Goal: Task Accomplishment & Management: Use online tool/utility

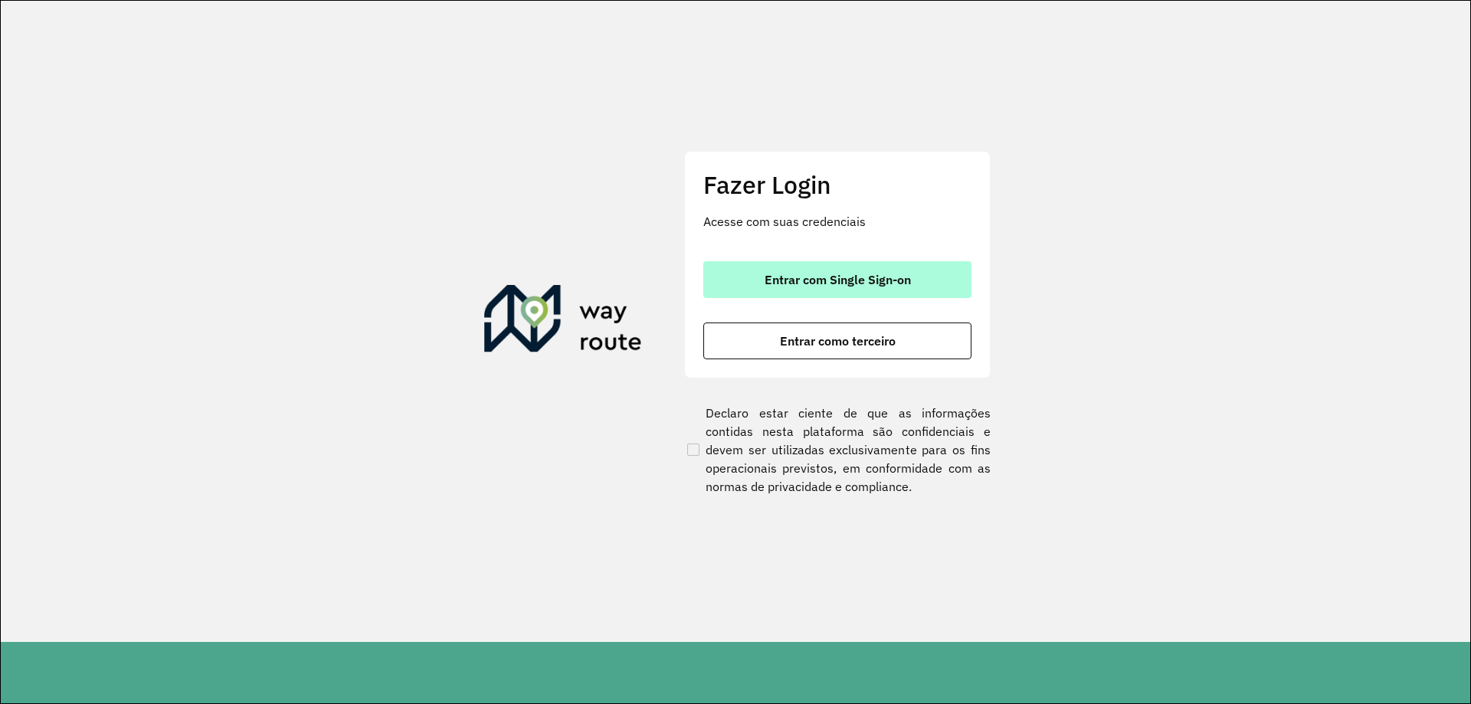
click at [922, 281] on button "Entrar com Single Sign-on" at bounding box center [837, 279] width 268 height 37
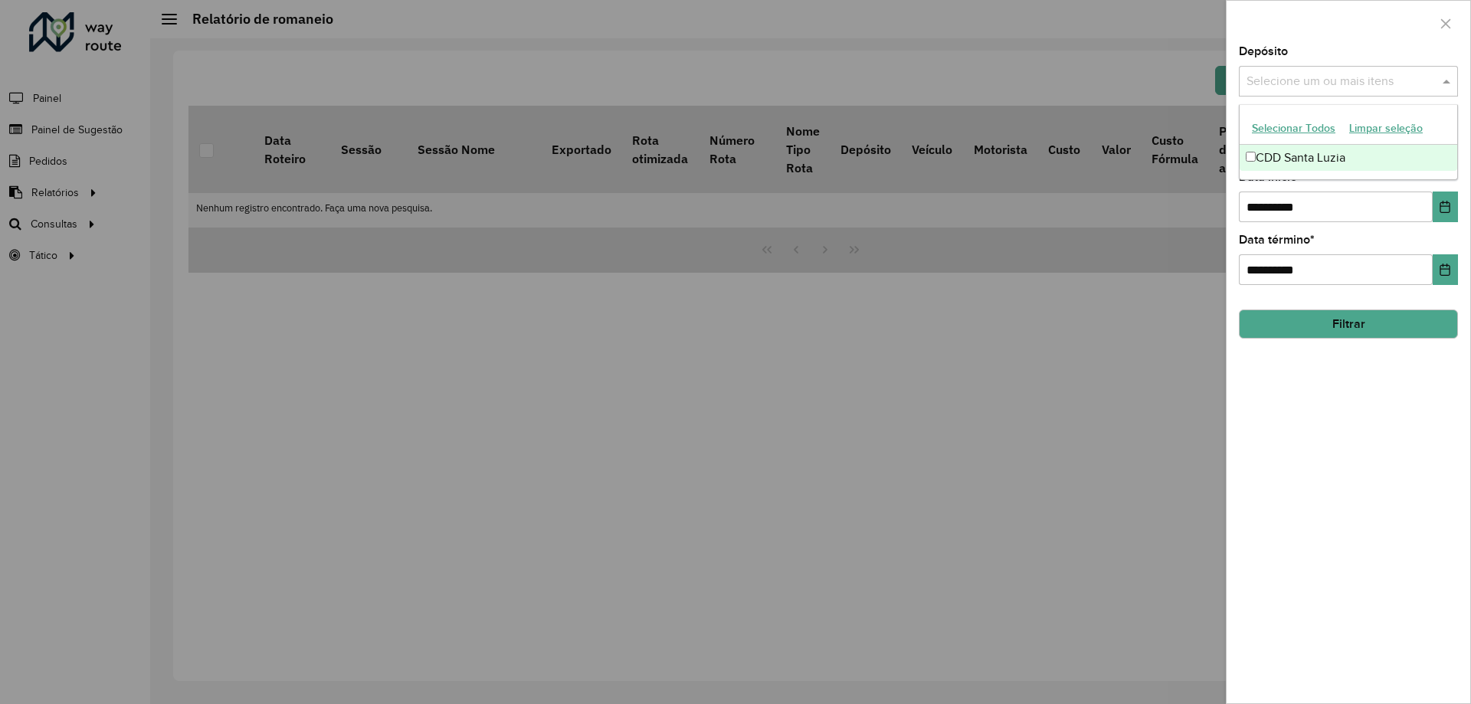
click at [1321, 68] on div "Selecione um ou mais itens" at bounding box center [1348, 81] width 219 height 31
click at [1285, 156] on div "CDD Santa Luzia" at bounding box center [1349, 158] width 218 height 26
click at [1372, 63] on div "Depósito Selecione um ou mais itens CDD Santa Luzia × ×" at bounding box center [1348, 71] width 219 height 51
click at [1446, 83] on span at bounding box center [1448, 81] width 19 height 18
click at [666, 300] on div at bounding box center [735, 352] width 1471 height 704
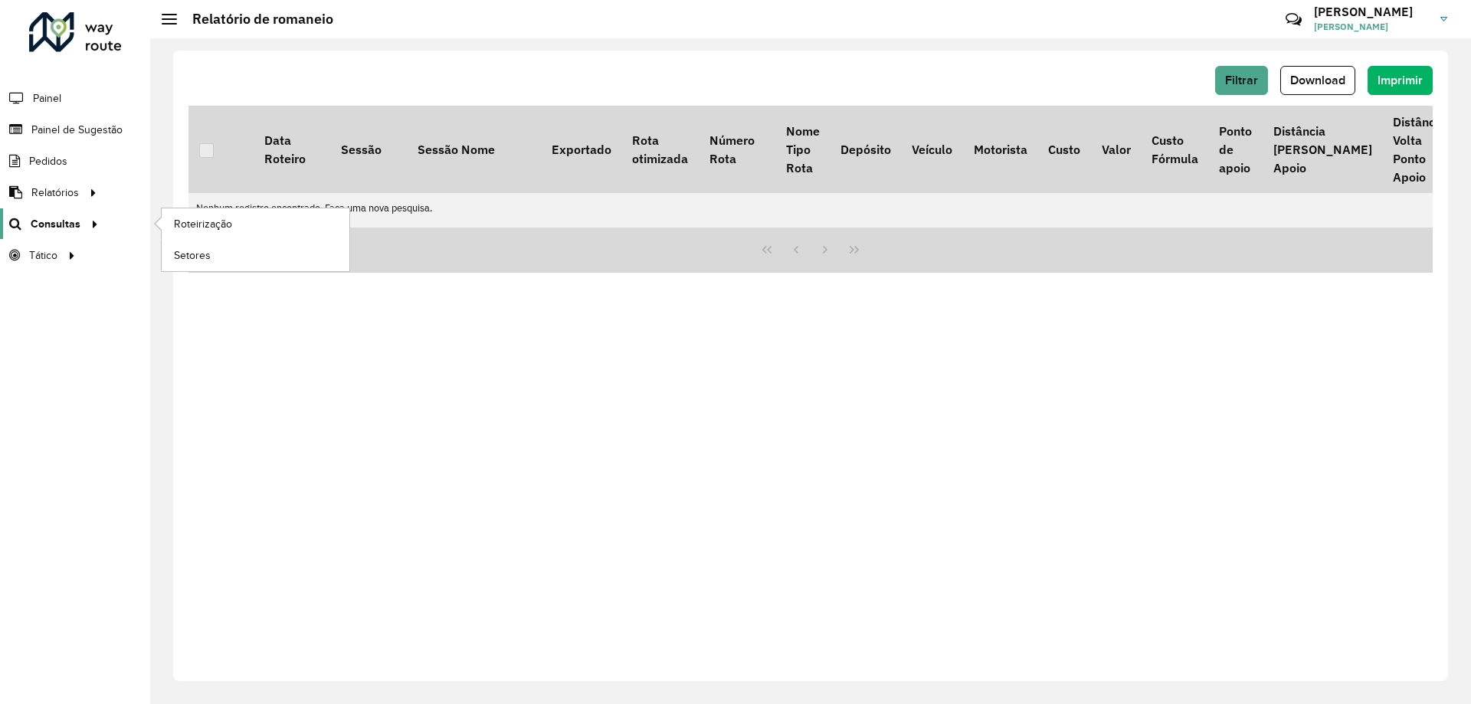
click at [65, 200] on span "Relatórios" at bounding box center [54, 193] width 47 height 16
click at [63, 216] on span "Consultas" at bounding box center [54, 224] width 47 height 16
click at [251, 280] on div "Filtrar Download Imprimir Data Roteiro Sessão Sessão Nome Exportado Rota otimiz…" at bounding box center [810, 366] width 1275 height 630
click at [316, 76] on div "Filtrar Download Imprimir" at bounding box center [810, 80] width 1244 height 29
click at [237, 227] on link "Roteirização" at bounding box center [256, 223] width 188 height 31
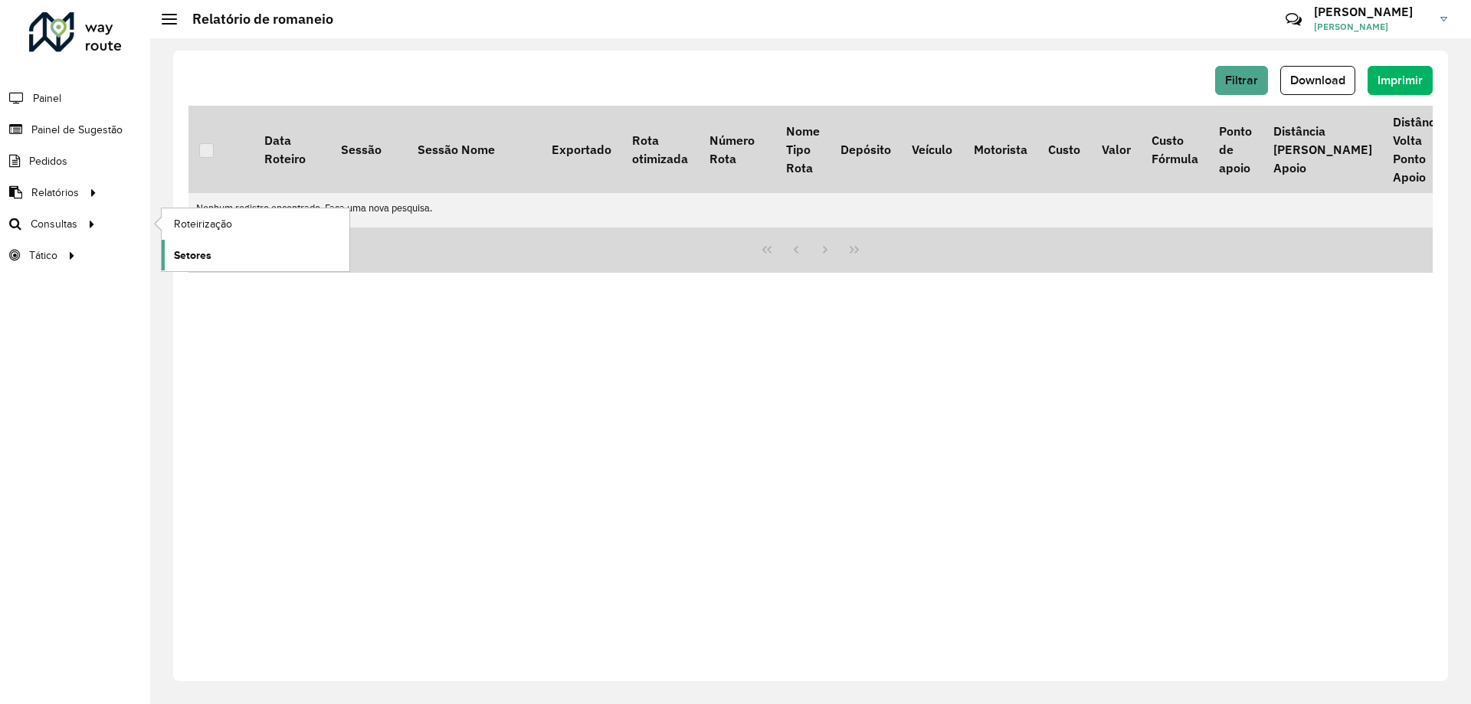
click at [189, 254] on span "Setores" at bounding box center [193, 255] width 38 height 16
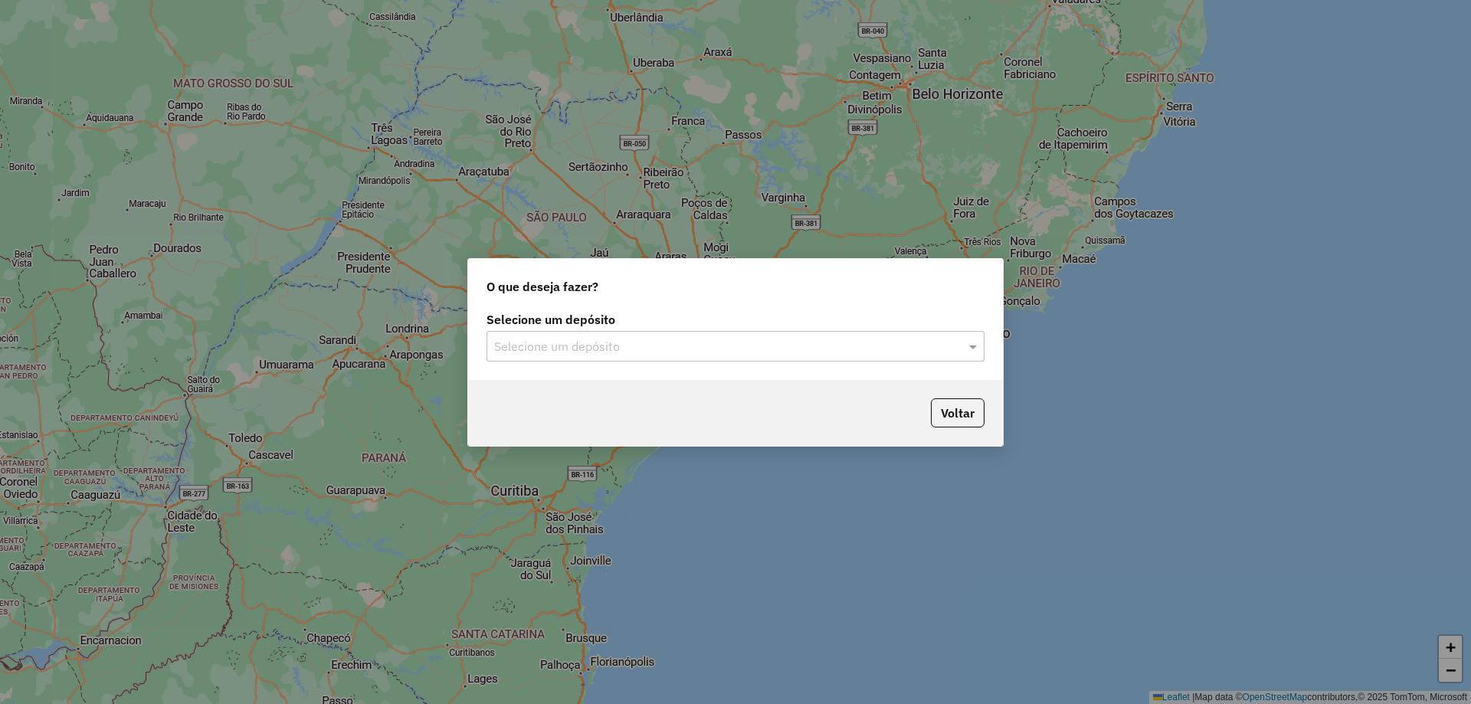
click at [627, 346] on input "text" at bounding box center [720, 347] width 452 height 18
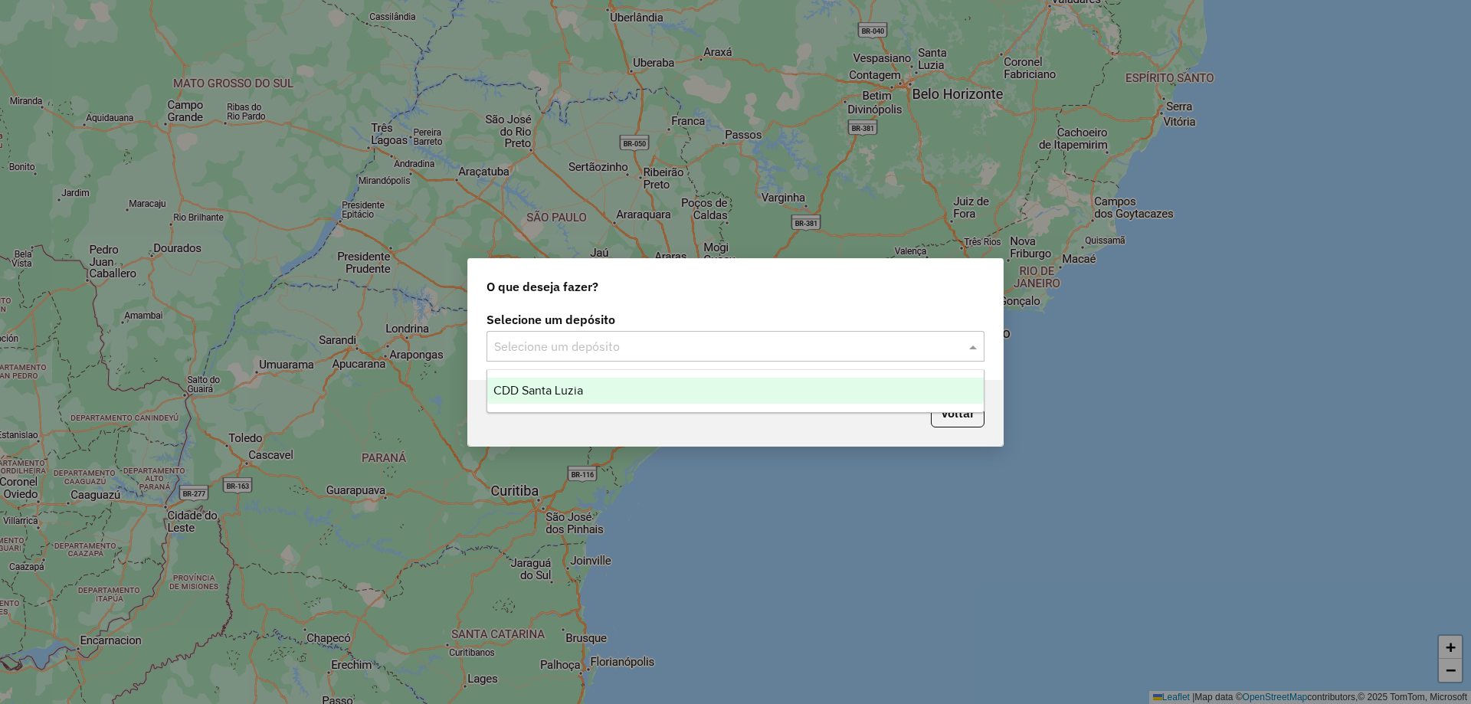
click at [559, 391] on span "CDD Santa Luzia" at bounding box center [538, 390] width 90 height 13
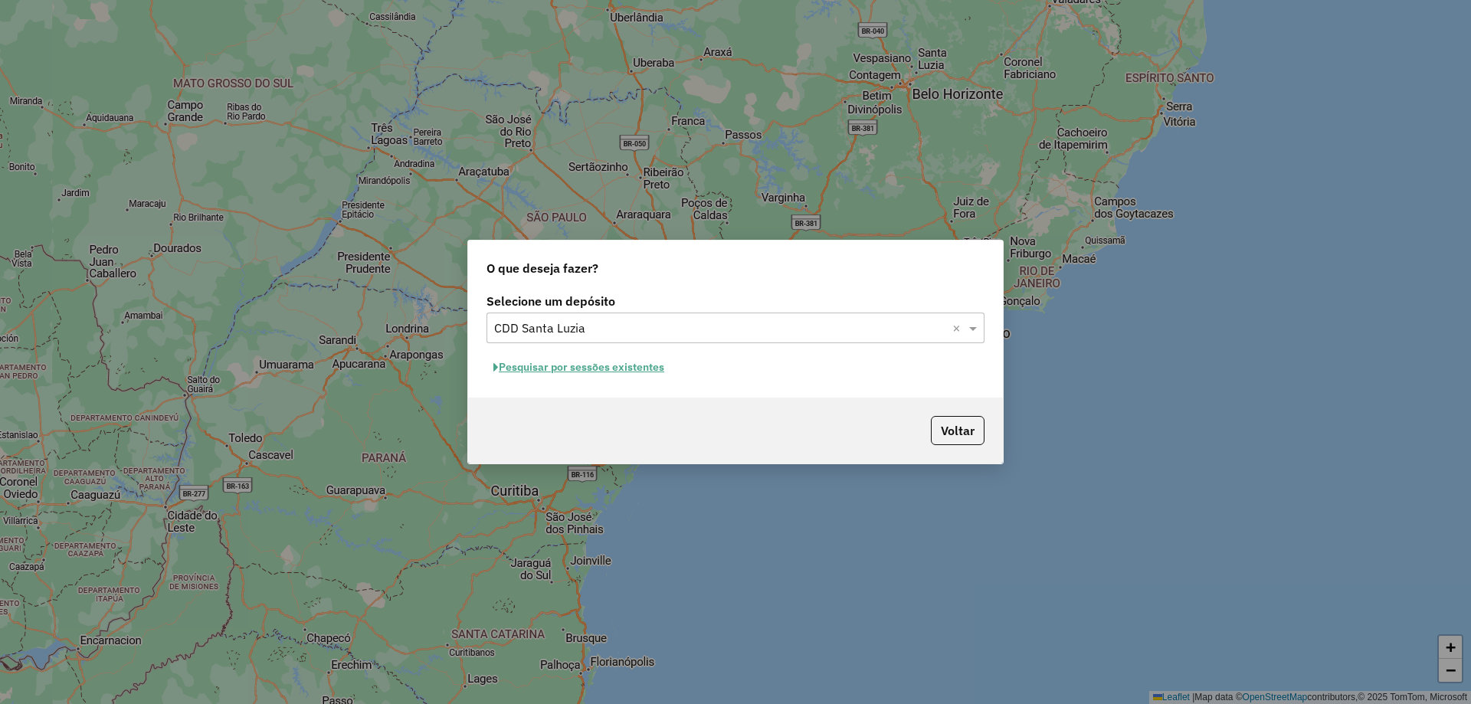
click at [575, 368] on button "Pesquisar por sessões existentes" at bounding box center [578, 367] width 185 height 24
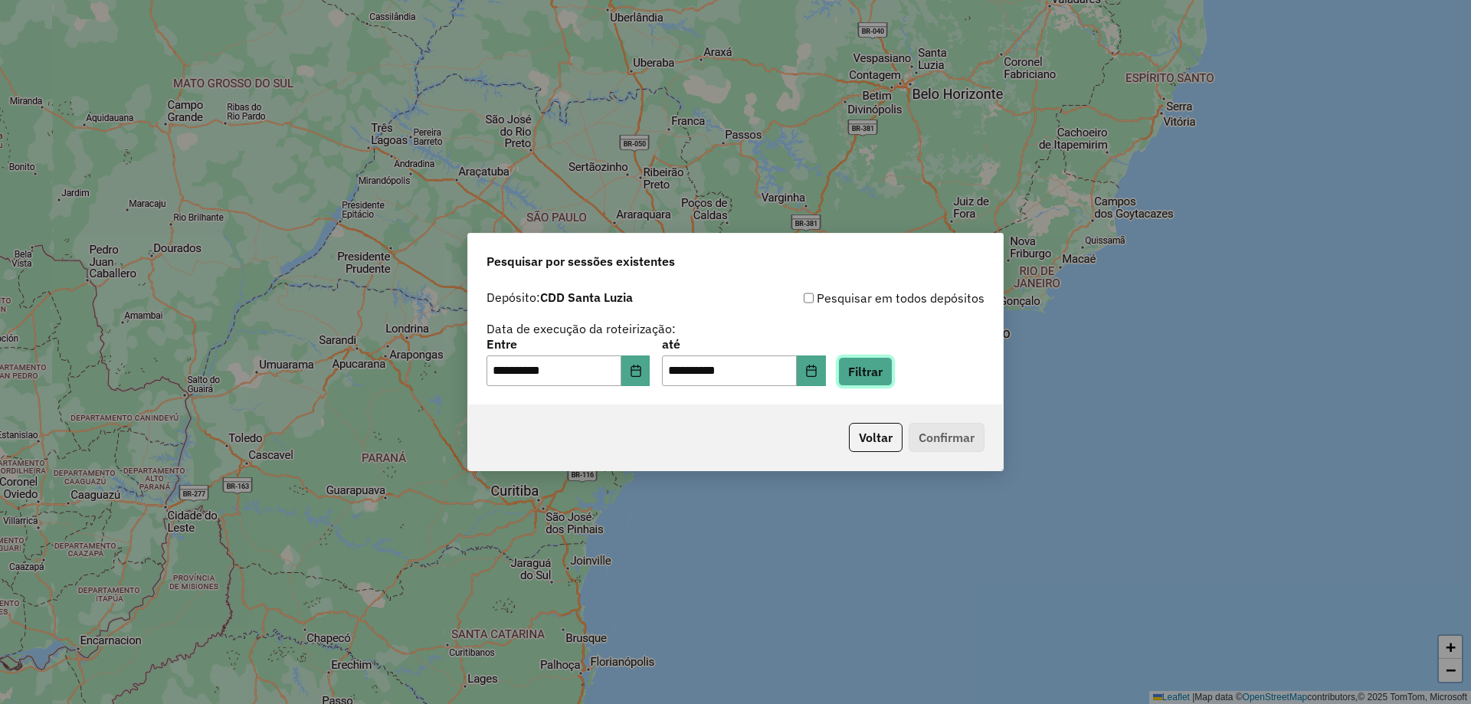
click at [892, 368] on button "Filtrar" at bounding box center [865, 371] width 54 height 29
click at [0, 0] on div "Aguarde..." at bounding box center [0, 0] width 0 height 0
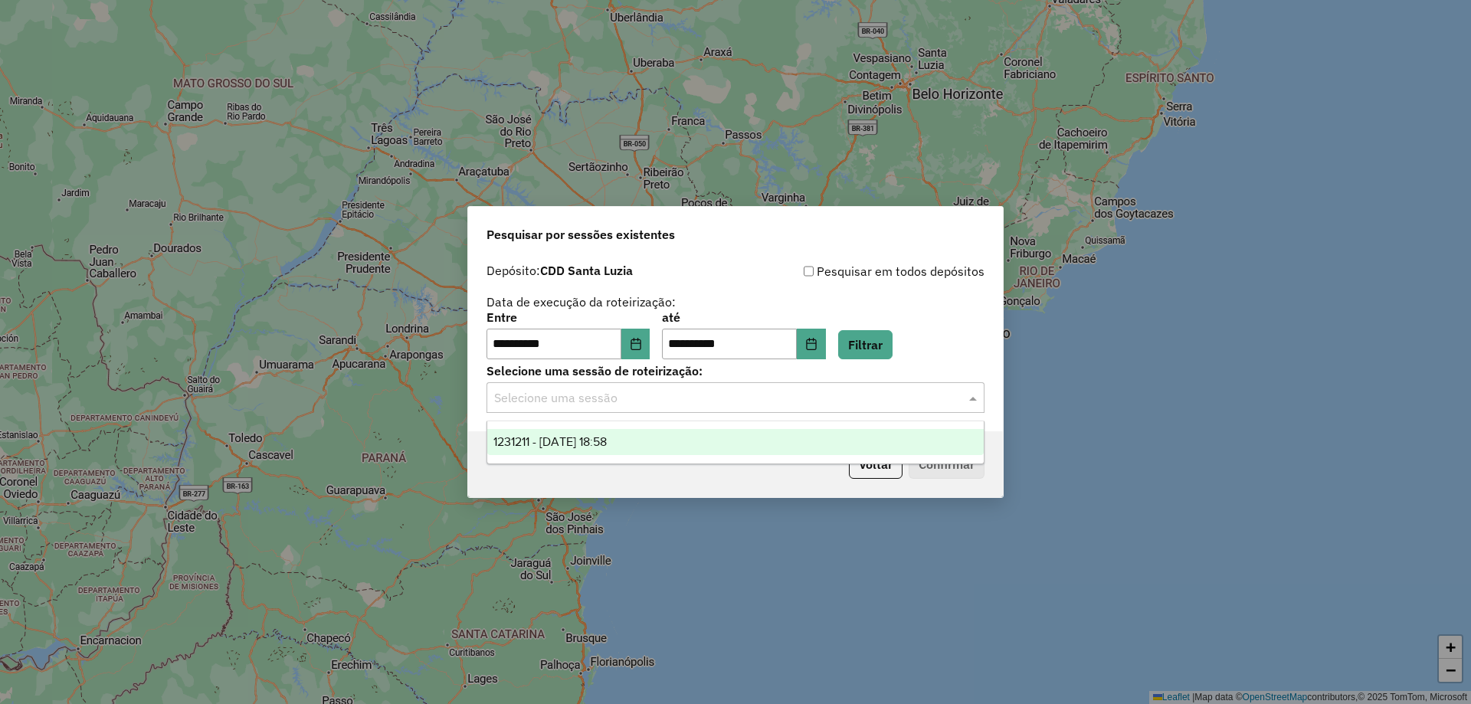
click at [709, 411] on div "Selecione uma sessão" at bounding box center [735, 397] width 498 height 31
click at [712, 403] on input "text" at bounding box center [720, 398] width 452 height 18
click at [508, 484] on div "**********" at bounding box center [735, 352] width 536 height 292
click at [567, 404] on input "text" at bounding box center [720, 398] width 452 height 18
click at [569, 442] on span "1231211 - 19/08/2025 18:58" at bounding box center [549, 441] width 113 height 13
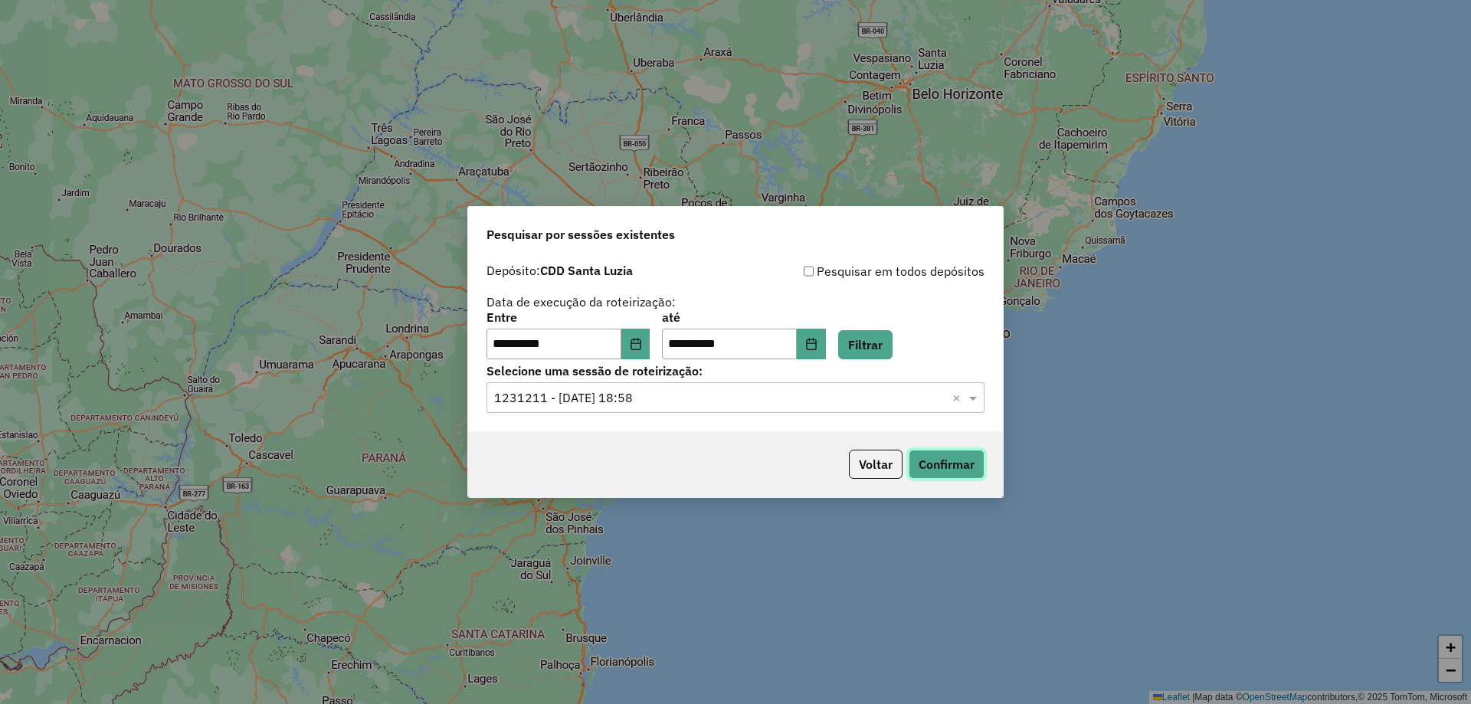
click at [960, 463] on button "Confirmar" at bounding box center [947, 464] width 76 height 29
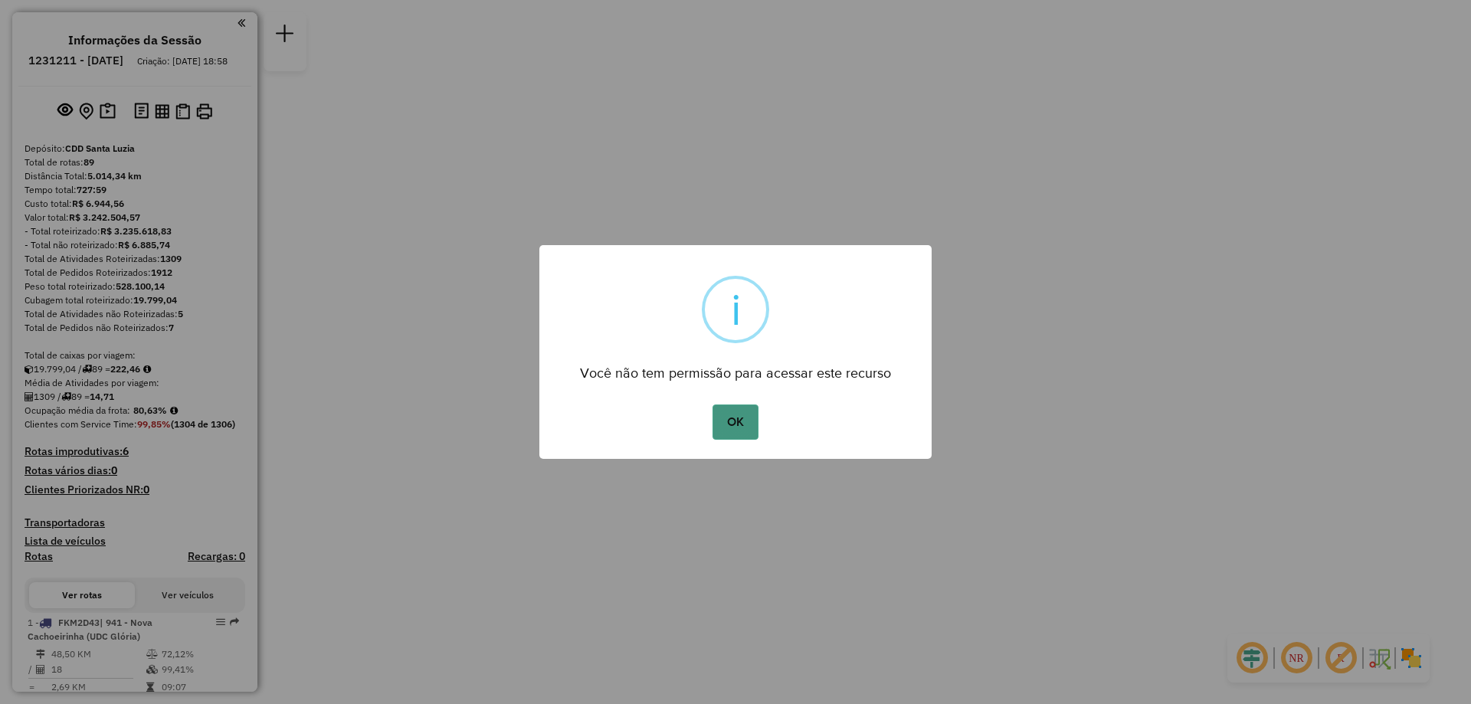
click at [740, 427] on button "OK" at bounding box center [734, 421] width 45 height 35
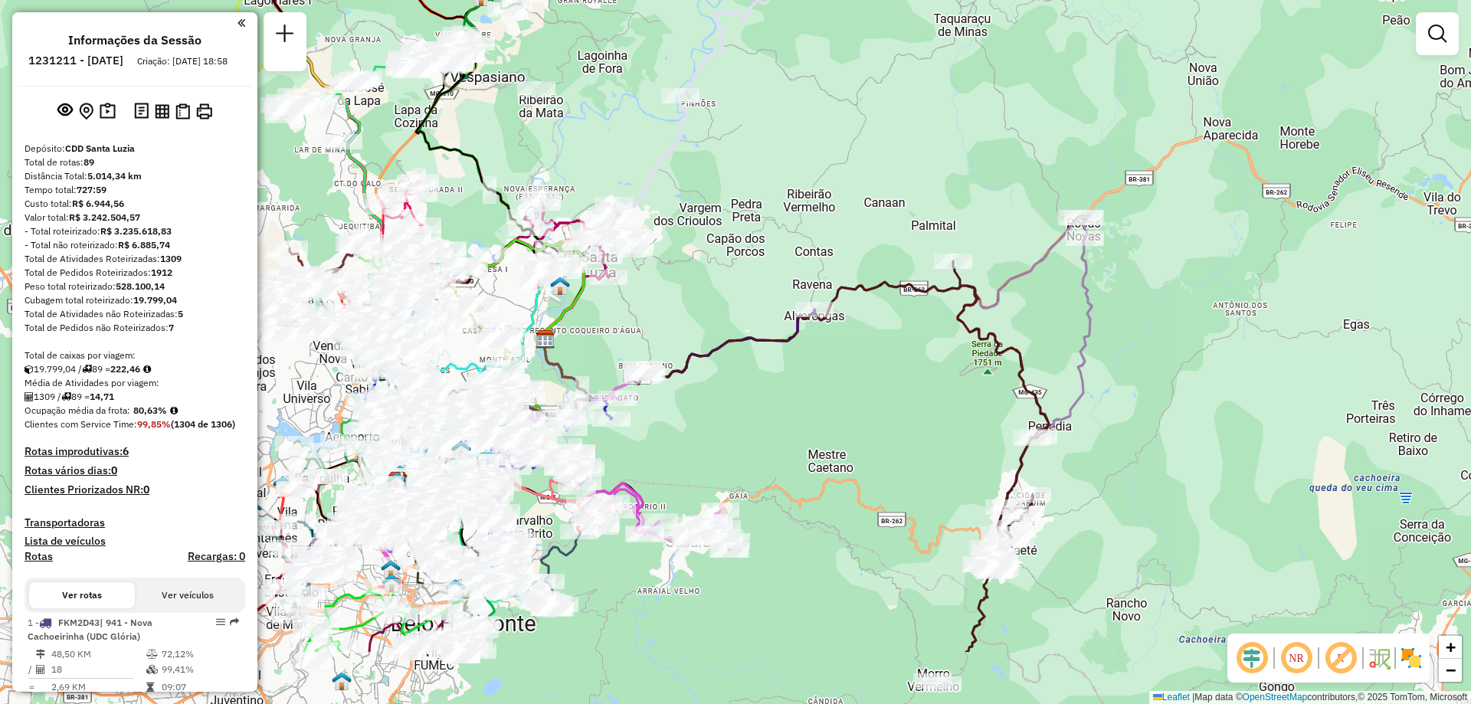
drag, startPoint x: 714, startPoint y: 319, endPoint x: 944, endPoint y: -46, distance: 431.7
click at [944, 0] on html "Aguarde... Pop-up bloqueado! Seu navegador bloqueou automáticamente a abertura …" at bounding box center [735, 352] width 1471 height 704
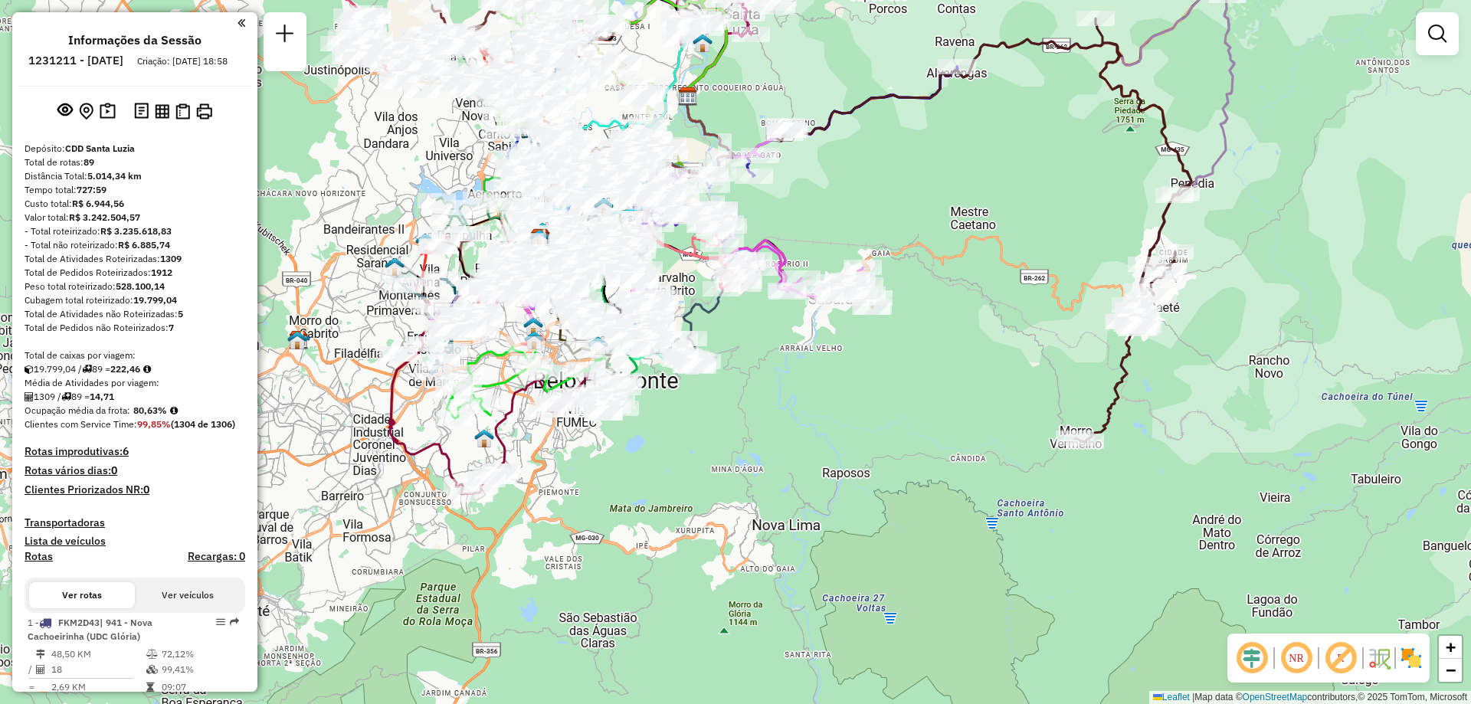
click at [1411, 652] on img at bounding box center [1411, 658] width 25 height 25
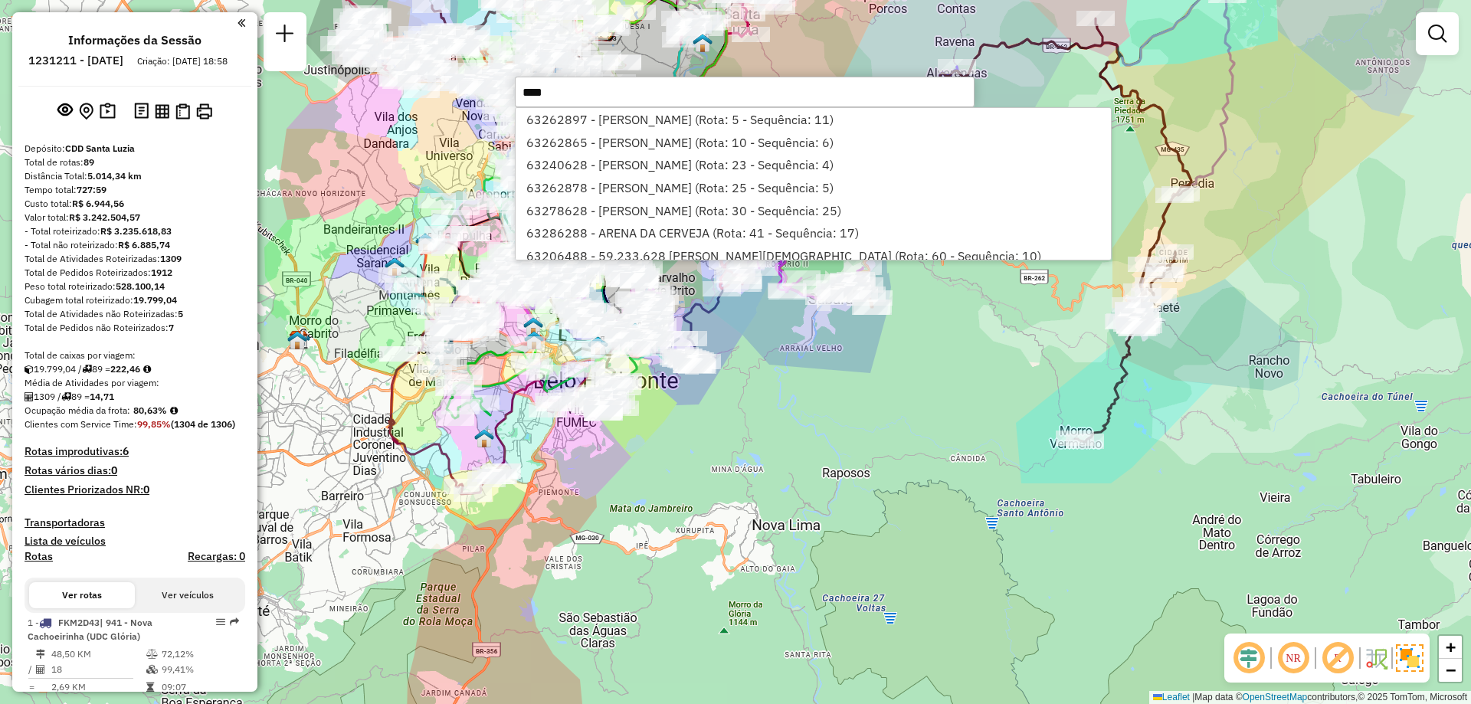
type input "*****"
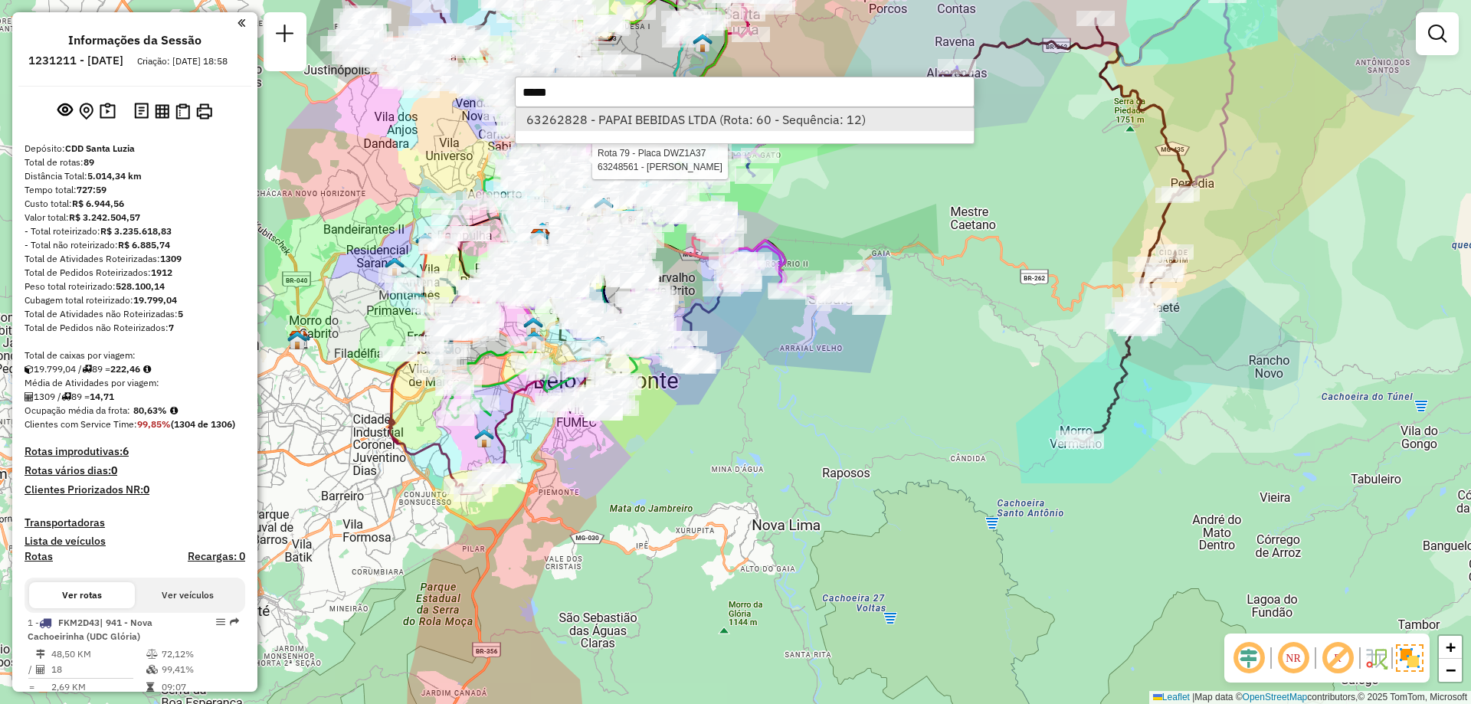
click at [587, 118] on li "63262828 - PAPAI BEBIDAS LTDA (Rota: 60 - Sequência: 12)" at bounding box center [745, 119] width 458 height 23
select select "**********"
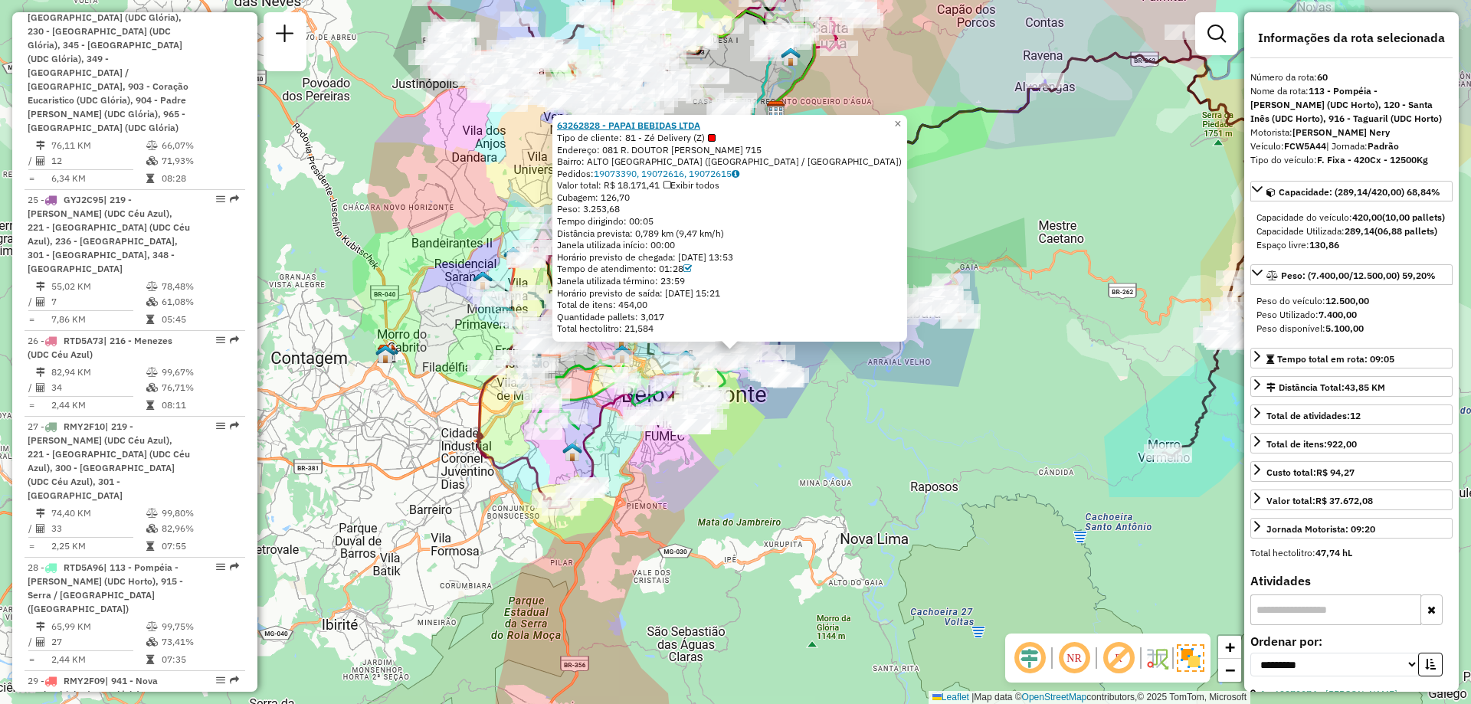
scroll to position [6187, 0]
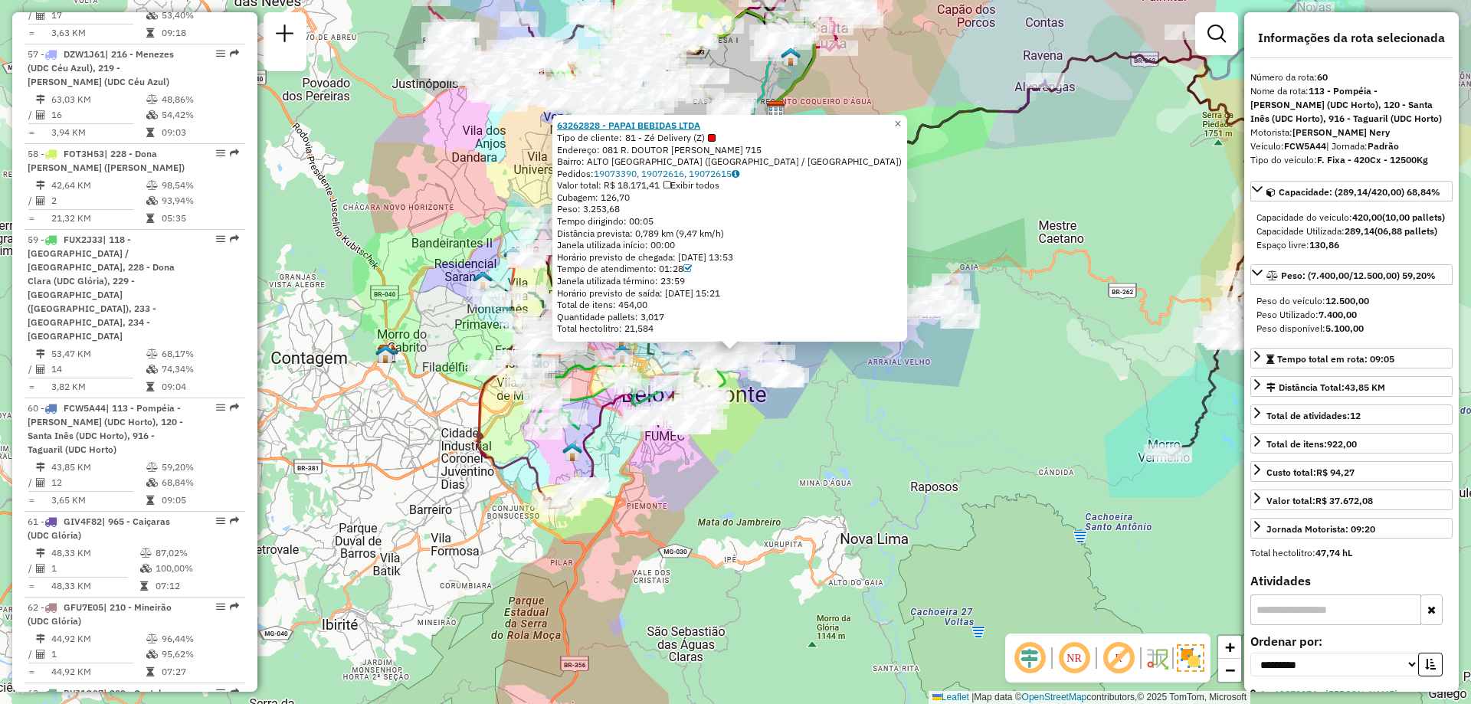
click at [575, 120] on strong "63262828 - PAPAI BEBIDAS LTDA" at bounding box center [628, 125] width 143 height 11
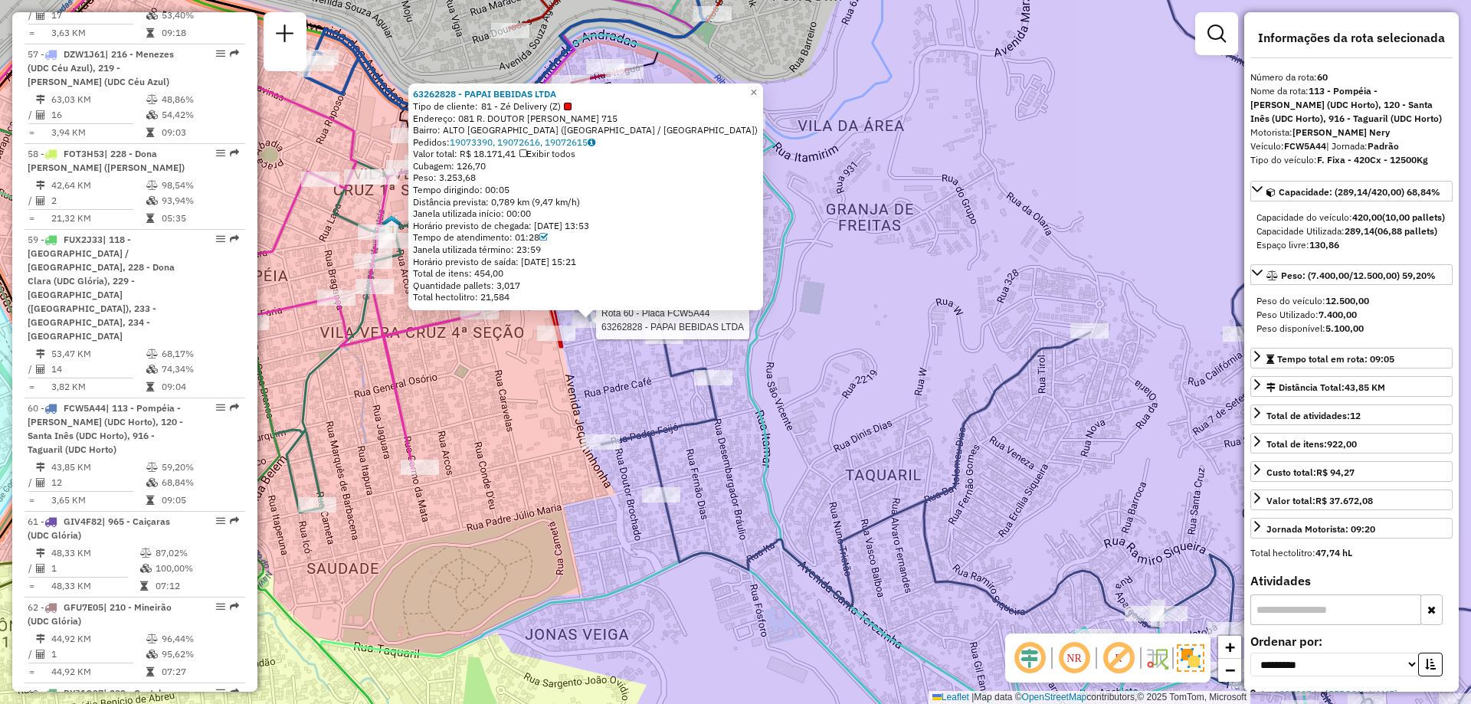
click at [888, 321] on icon at bounding box center [1109, 548] width 1017 height 454
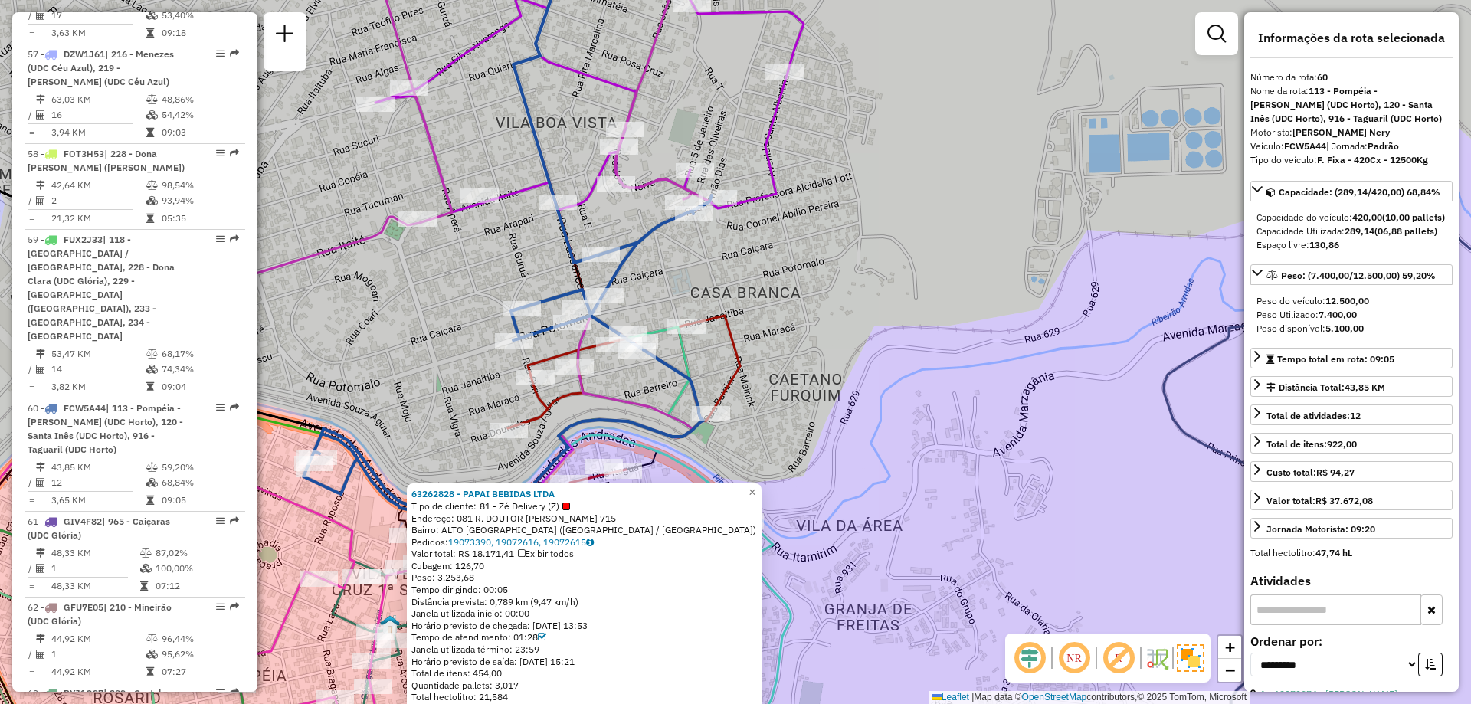
drag, startPoint x: 573, startPoint y: 433, endPoint x: 599, endPoint y: 260, distance: 175.1
click at [573, 451] on div "63262828 - PAPAI BEBIDAS LTDA Tipo de cliente: 81 - Zé Delivery (Z) Endereço: 0…" at bounding box center [735, 352] width 1471 height 704
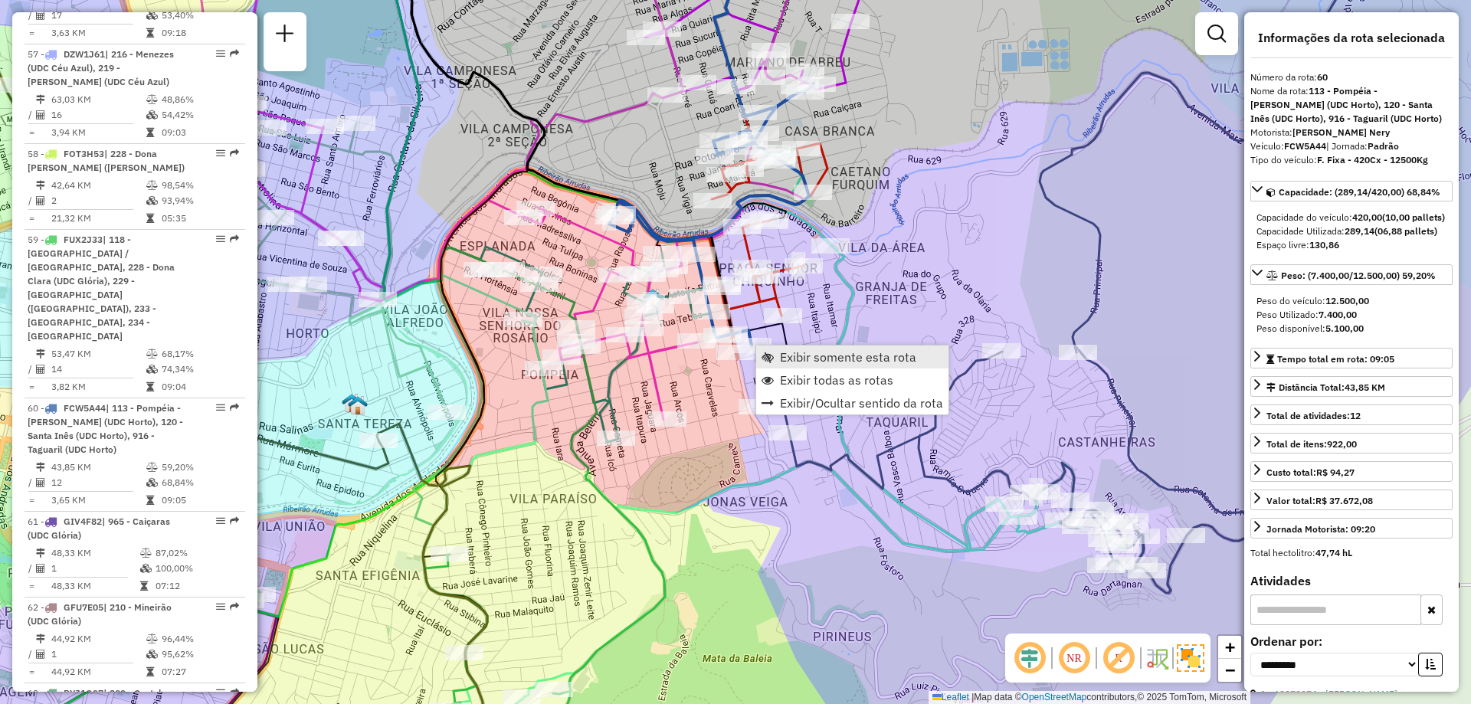
click at [784, 355] on span "Exibir somente esta rota" at bounding box center [848, 357] width 136 height 12
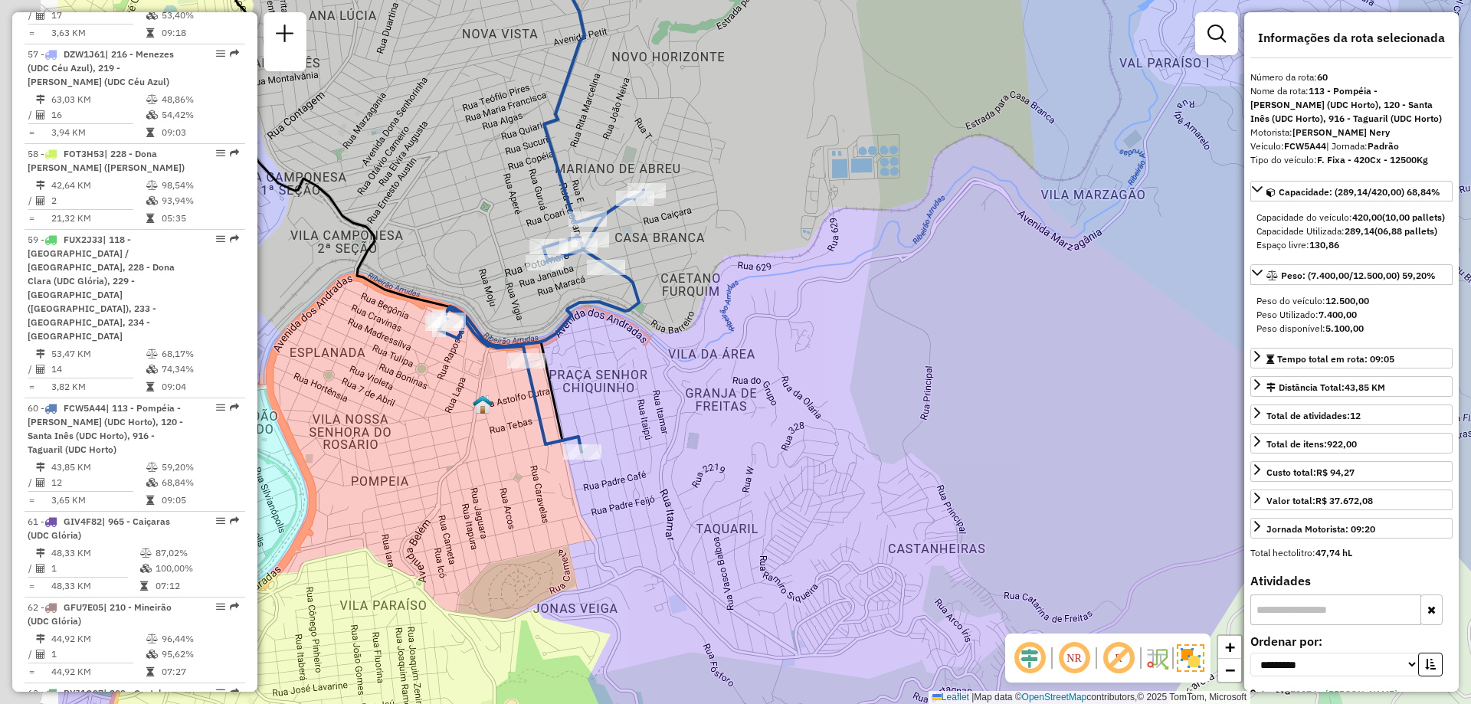
drag, startPoint x: 534, startPoint y: 431, endPoint x: 753, endPoint y: 444, distance: 219.5
click at [753, 444] on div "Janela de atendimento Grade de atendimento Capacidade Transportadoras Veículos …" at bounding box center [735, 352] width 1471 height 704
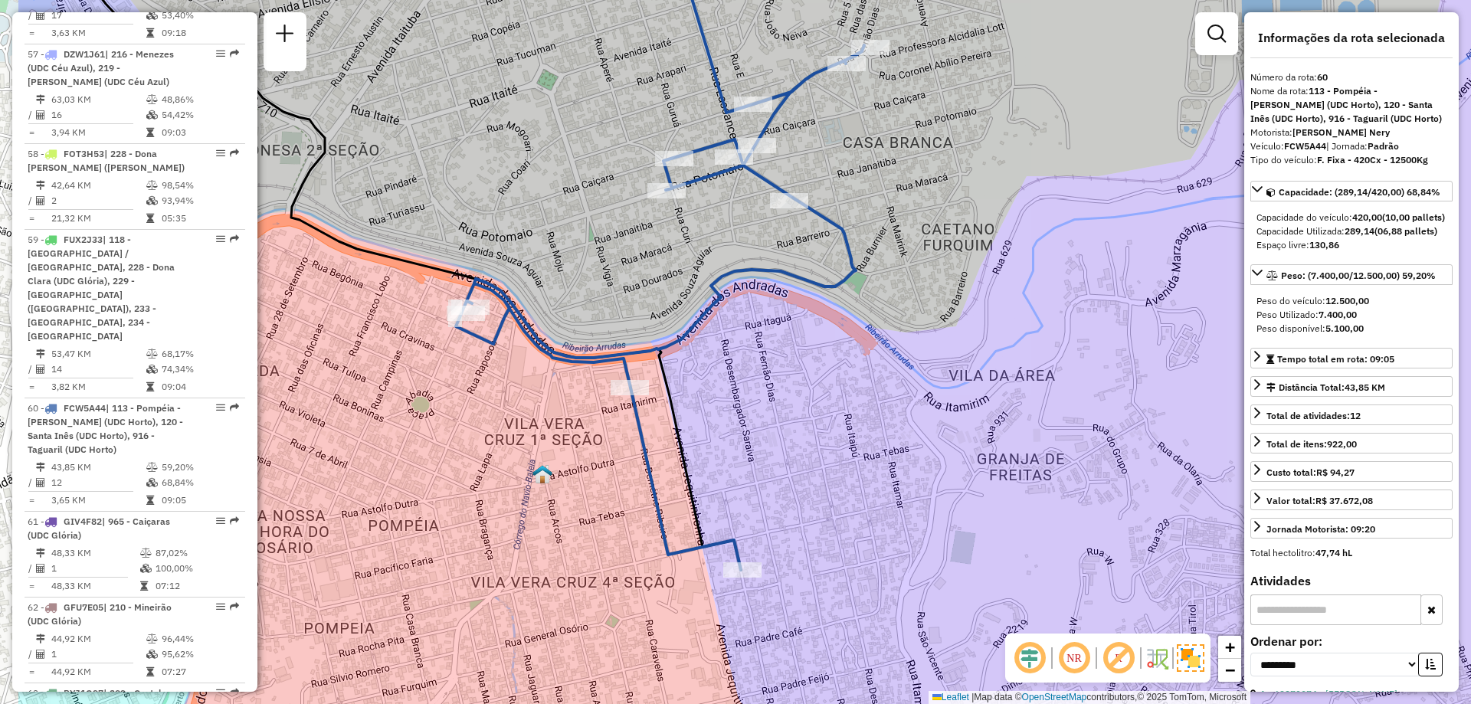
drag, startPoint x: 601, startPoint y: 387, endPoint x: 1462, endPoint y: 260, distance: 870.3
click at [708, 350] on div "Janela de atendimento Grade de atendimento Capacidade Transportadoras Veículos …" at bounding box center [735, 352] width 1471 height 704
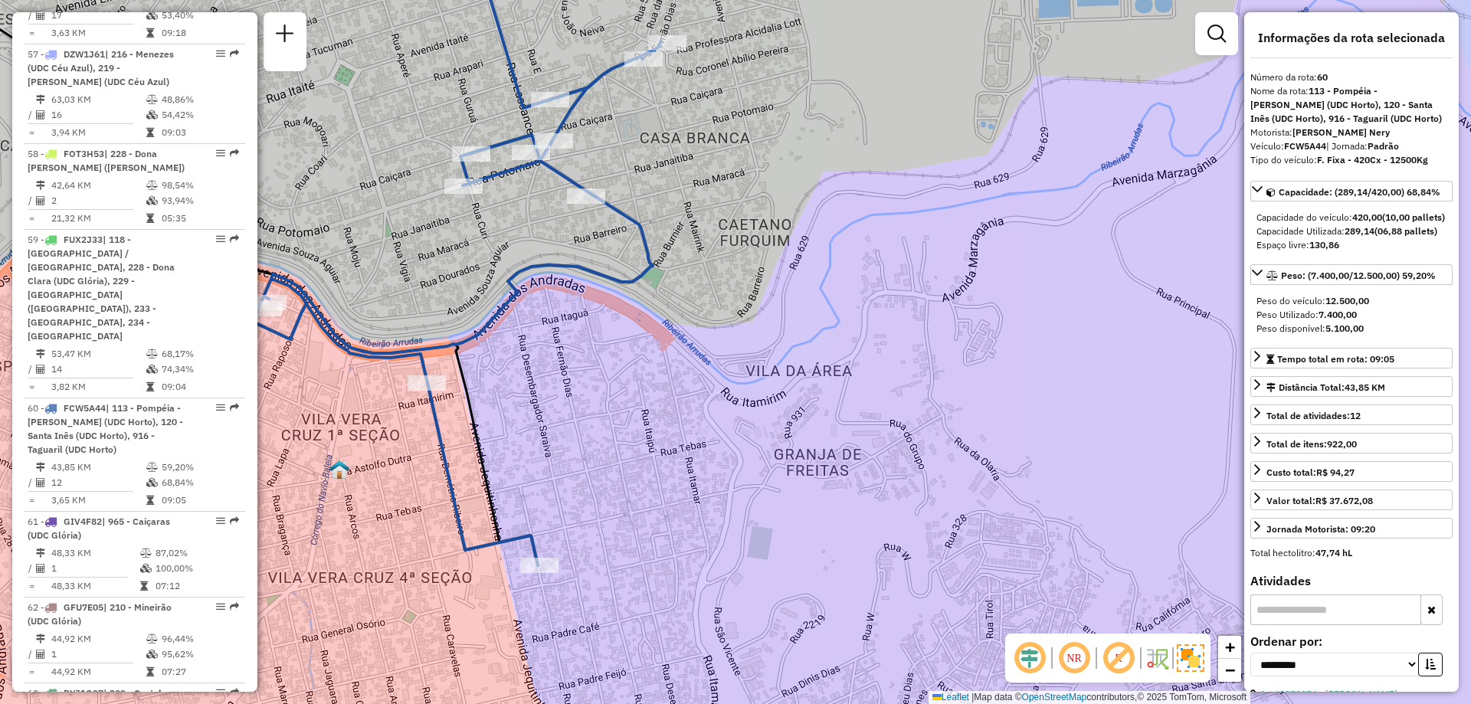
drag, startPoint x: 481, startPoint y: 356, endPoint x: 686, endPoint y: 350, distance: 205.4
click at [676, 360] on div "Janela de atendimento Grade de atendimento Capacidade Transportadoras Veículos …" at bounding box center [735, 352] width 1471 height 704
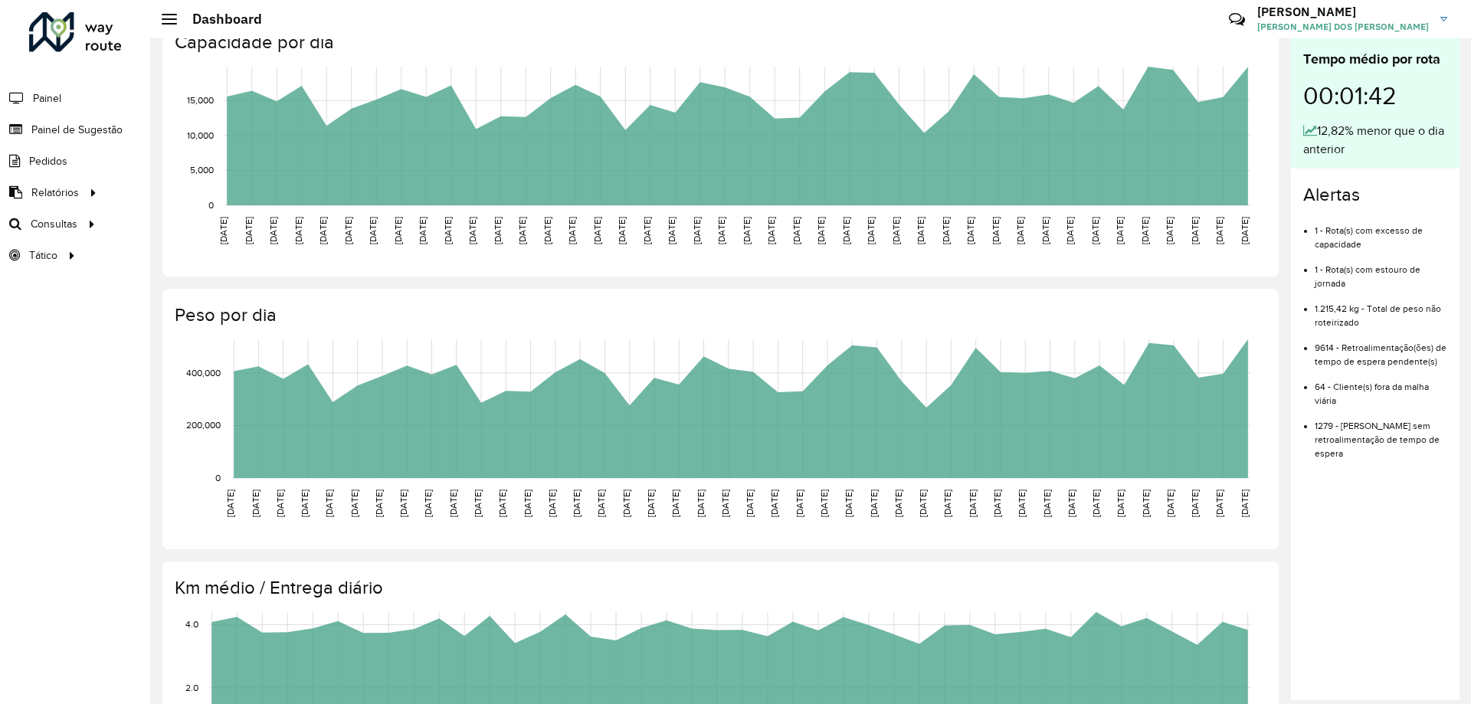
scroll to position [77, 0]
